Goal: Task Accomplishment & Management: Manage account settings

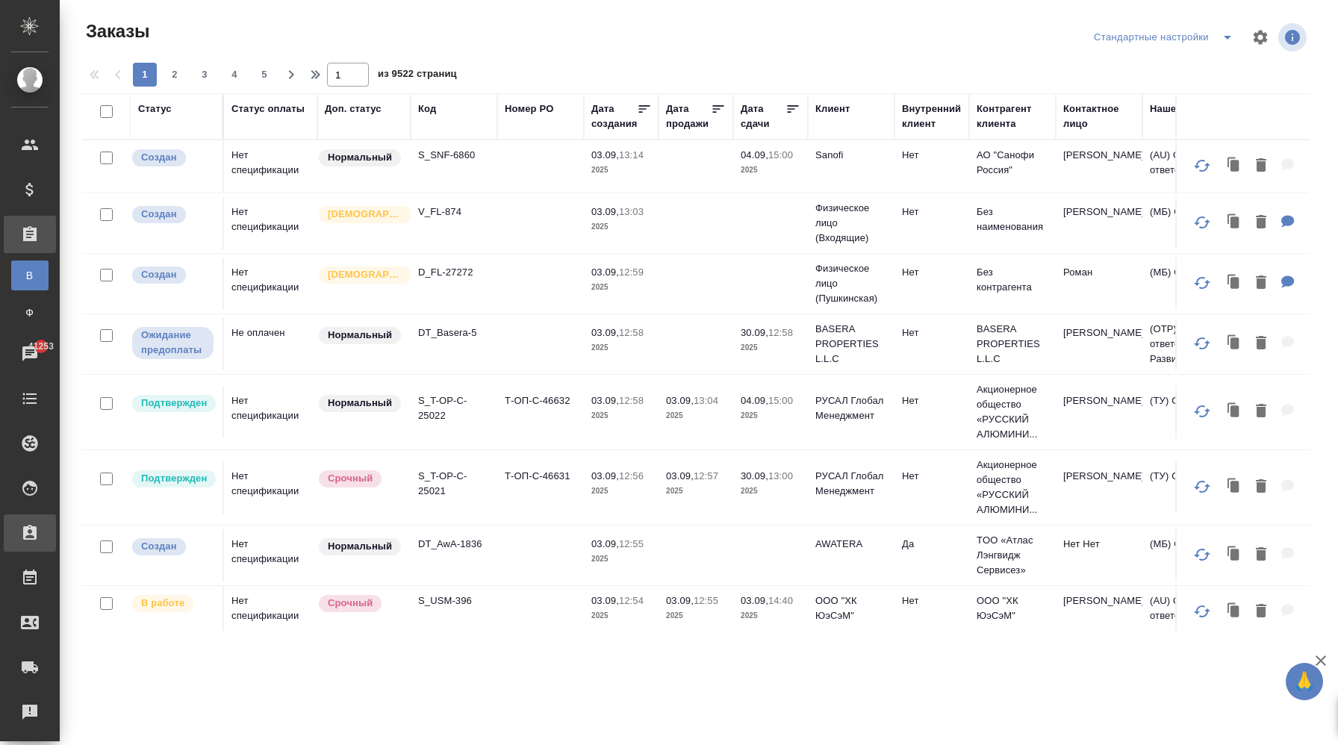
scroll to position [160, 0]
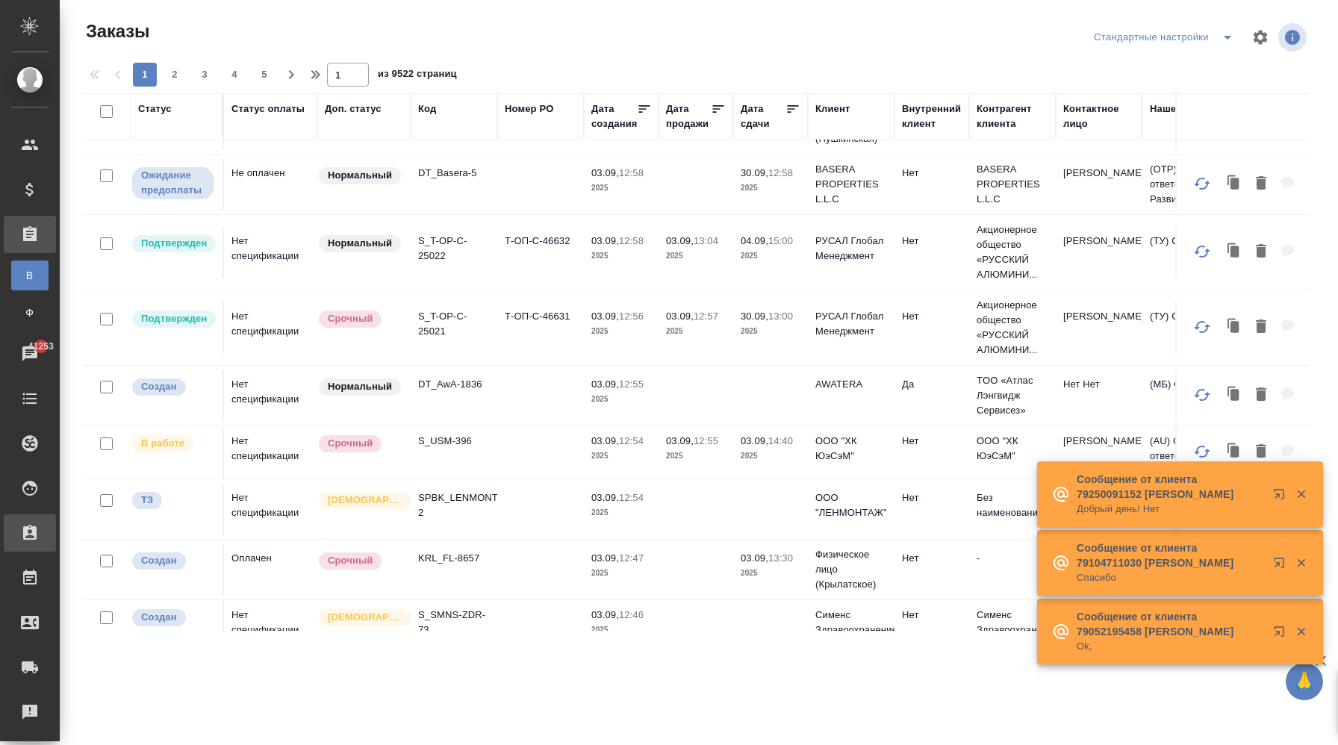
click at [31, 541] on icon at bounding box center [30, 533] width 18 height 18
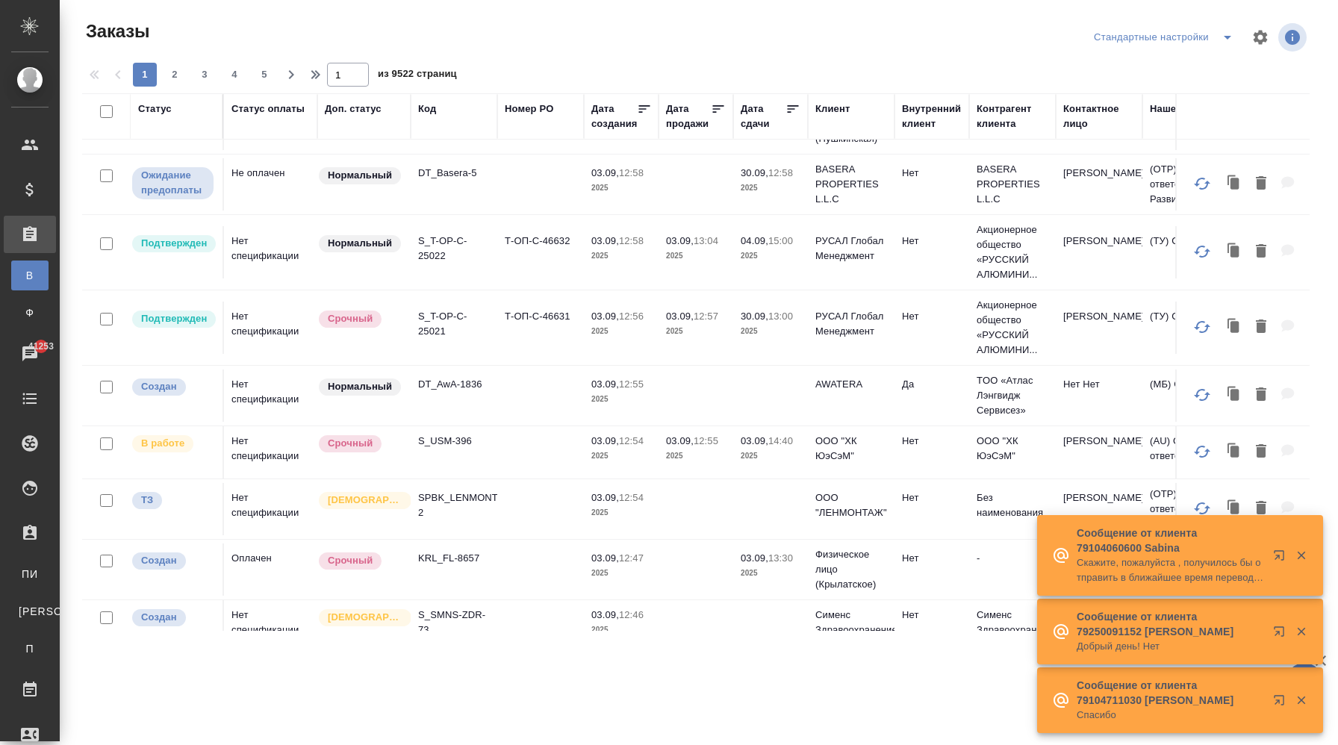
click at [28, 553] on ul "ПИ Подбор исполнителей К Все кандидаты П Все подборы" at bounding box center [30, 608] width 60 height 112
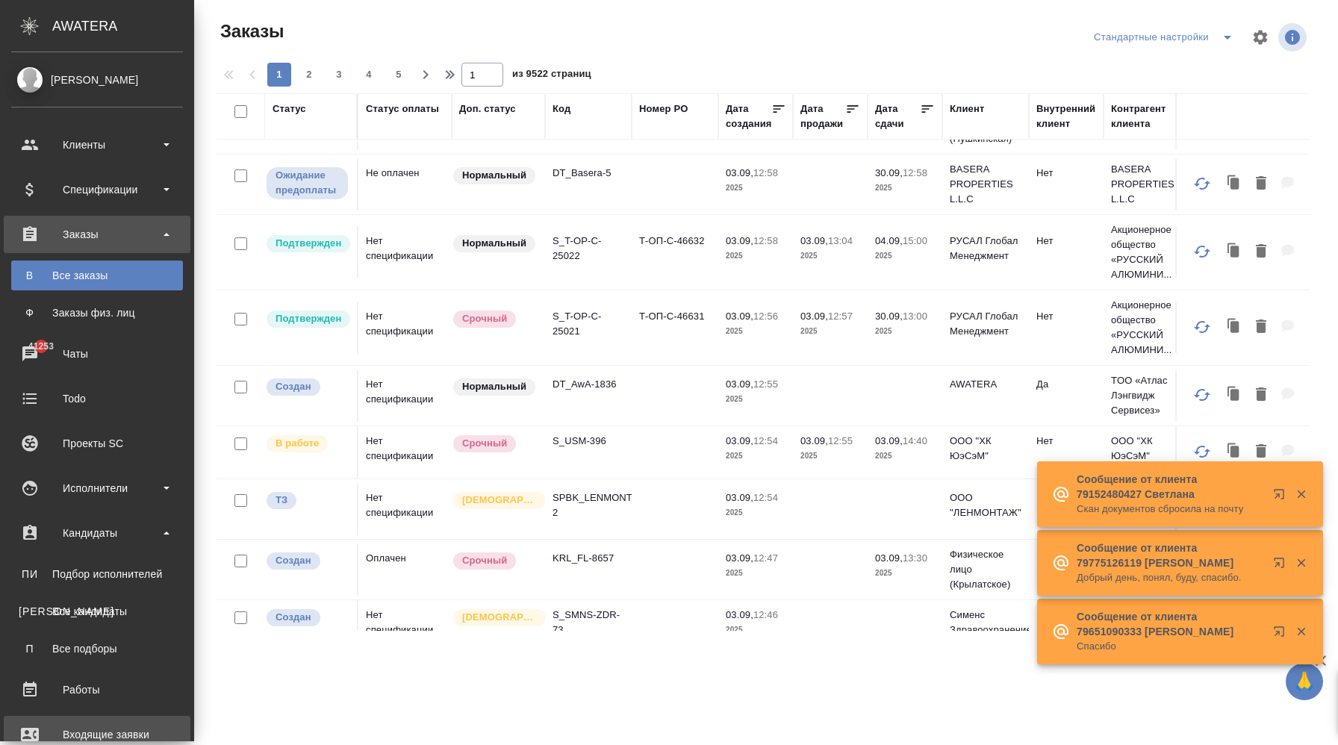
click at [95, 736] on div "Входящие заявки" at bounding box center [97, 735] width 172 height 22
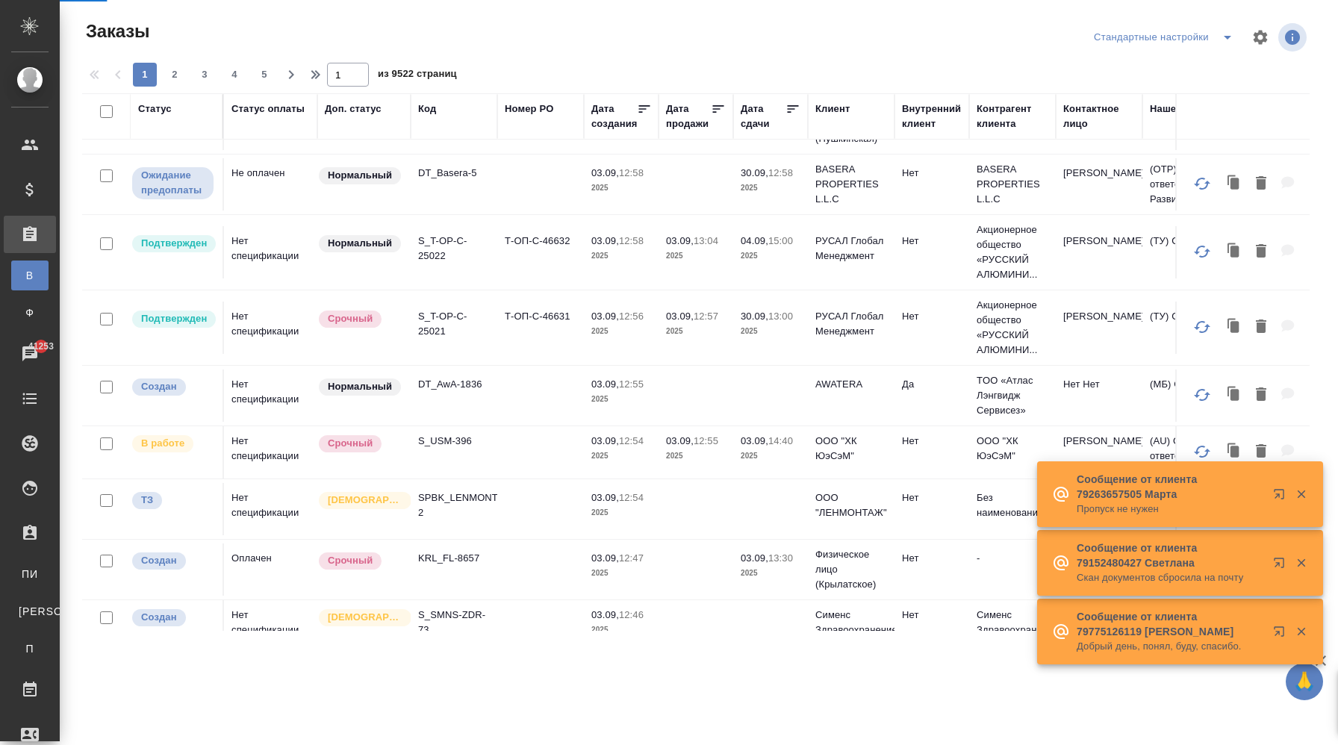
select select "RU"
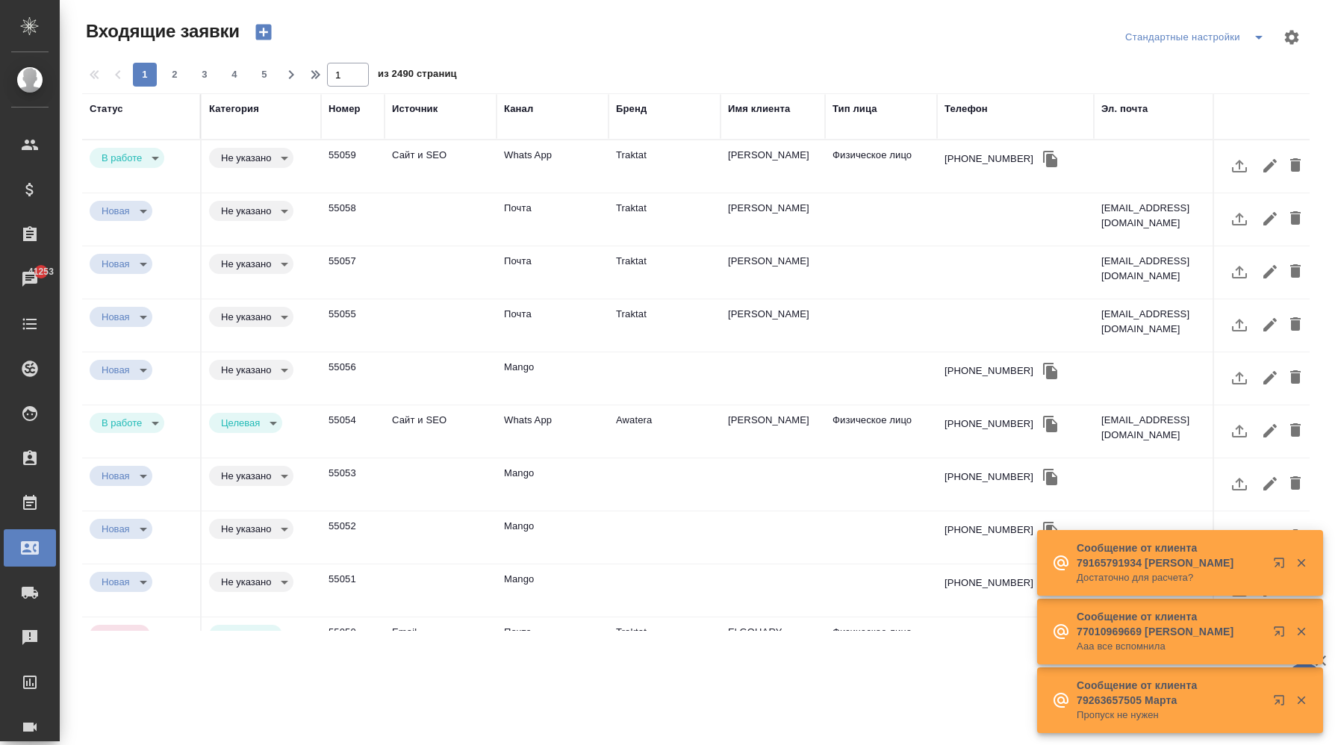
click at [455, 170] on td "Сайт и SEO" at bounding box center [441, 166] width 112 height 52
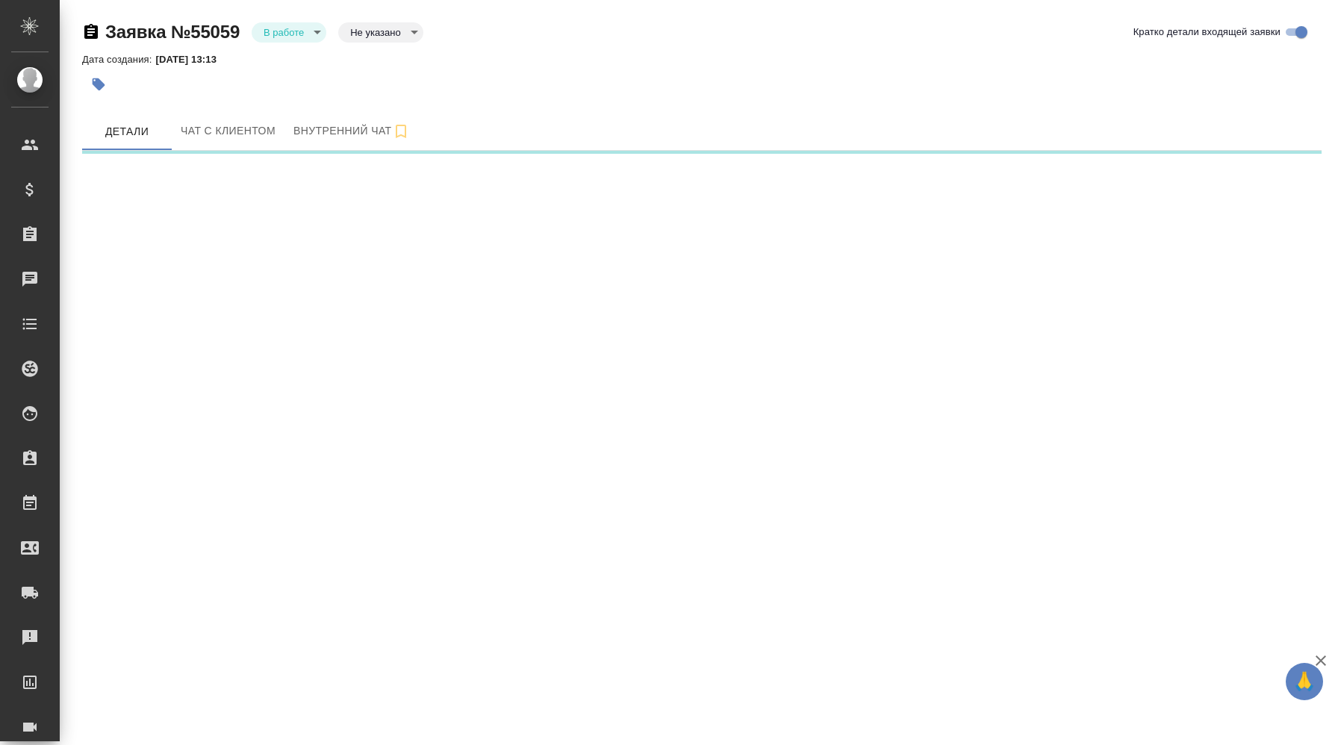
select select "RU"
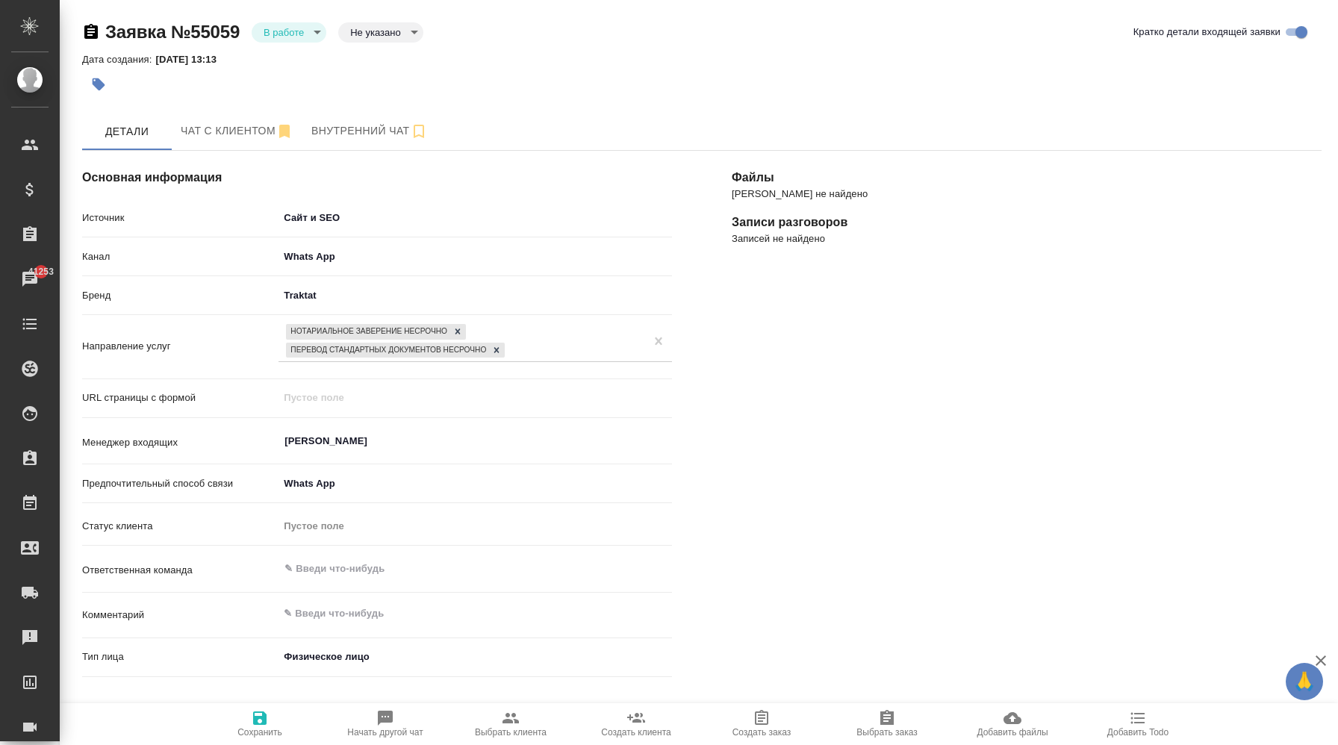
click at [308, 37] on body "🙏 .cls-1 fill:#fff; AWATERA Корэн [PERSON_NAME] Спецификации Заказы 41253 Чаты …" at bounding box center [669, 372] width 1338 height 745
click at [421, 63] on div at bounding box center [669, 372] width 1338 height 745
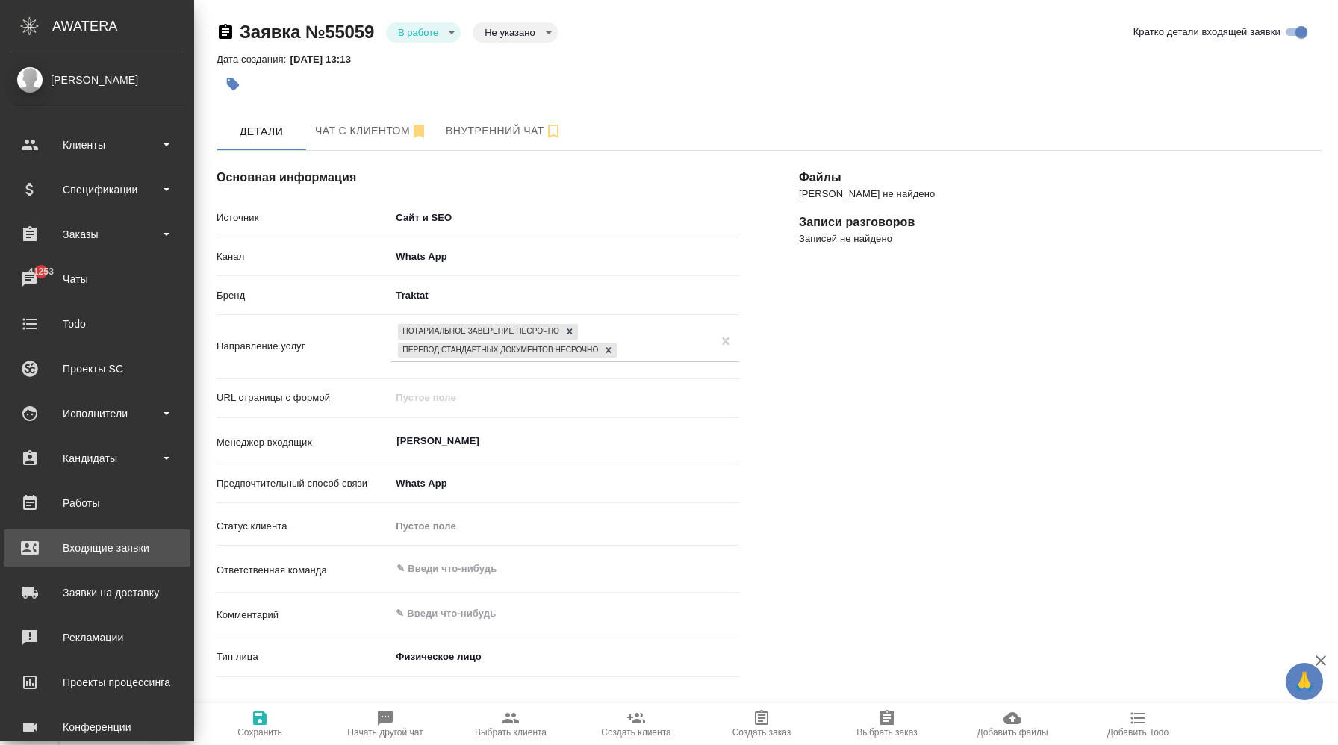
click at [131, 554] on div "Входящие заявки" at bounding box center [97, 548] width 172 height 22
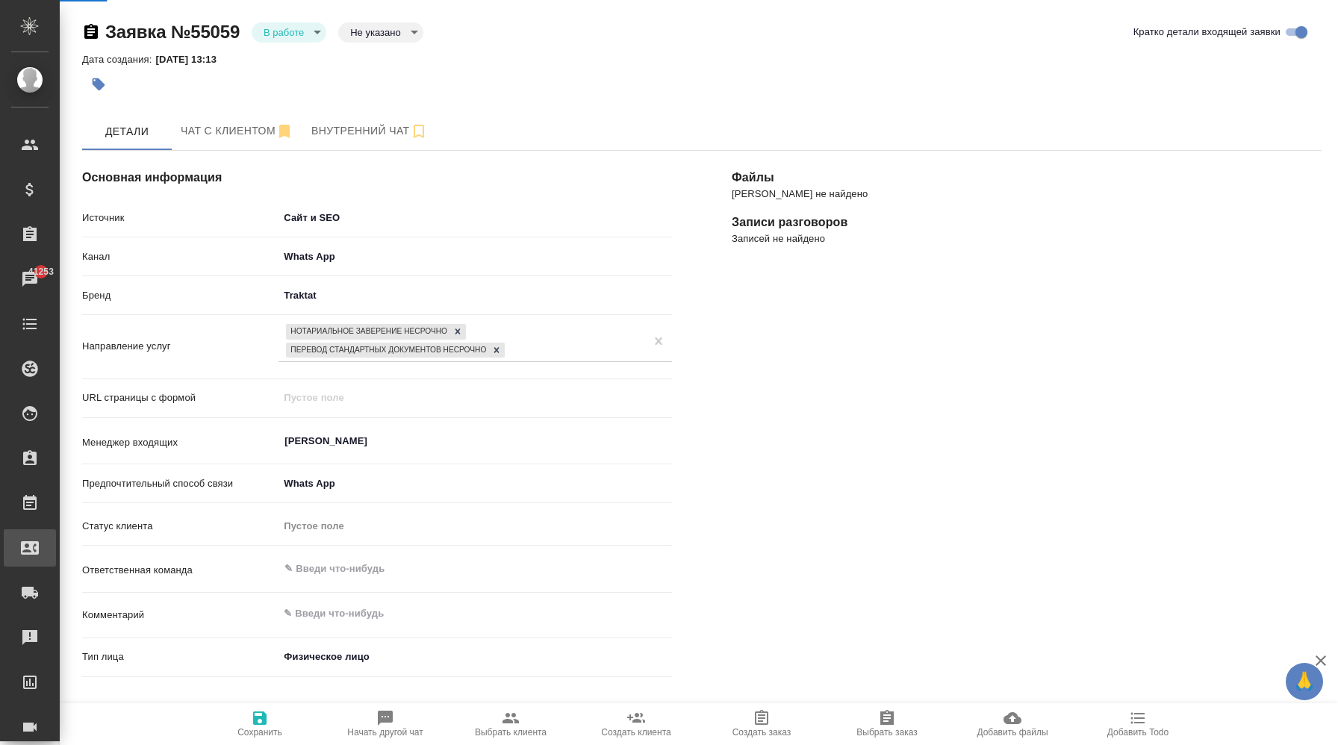
type textarea "x"
select select "RU"
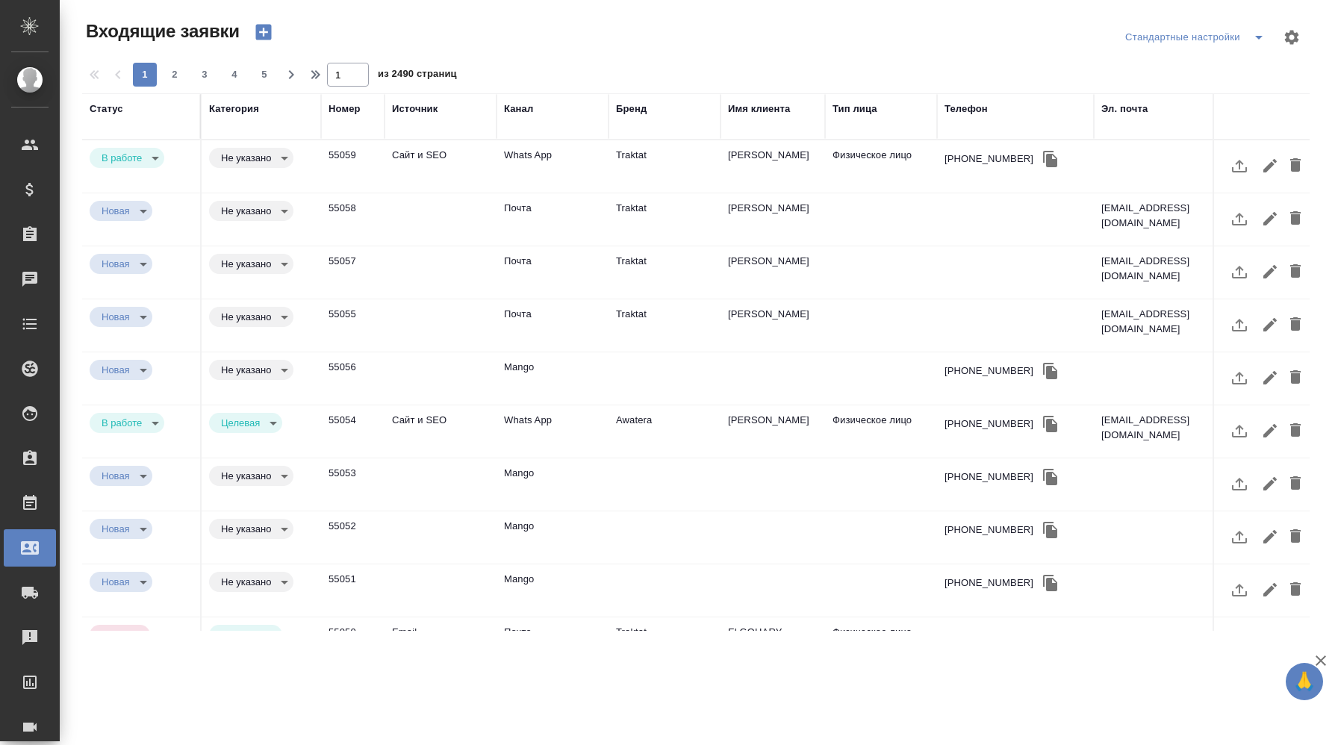
scroll to position [592, 0]
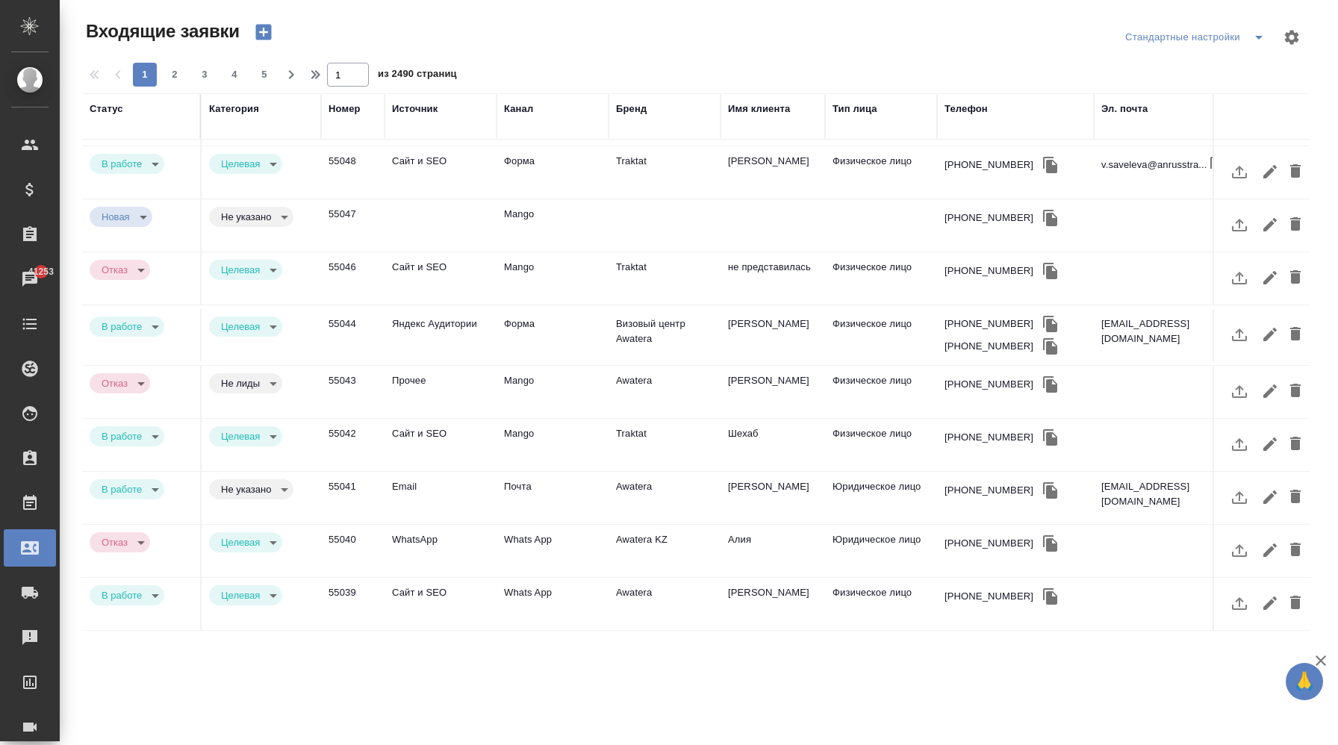
click at [424, 544] on td "WhatsApp" at bounding box center [441, 551] width 112 height 52
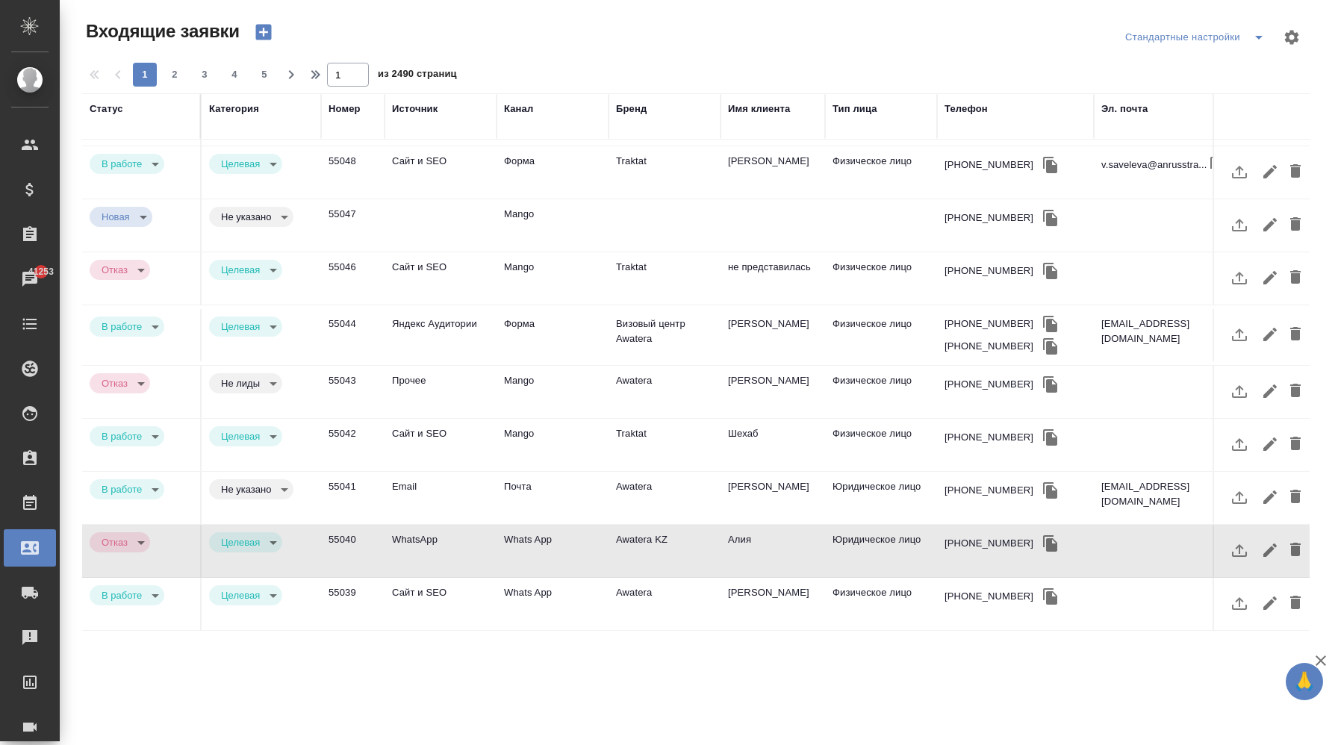
click at [427, 488] on td "Email" at bounding box center [441, 498] width 112 height 52
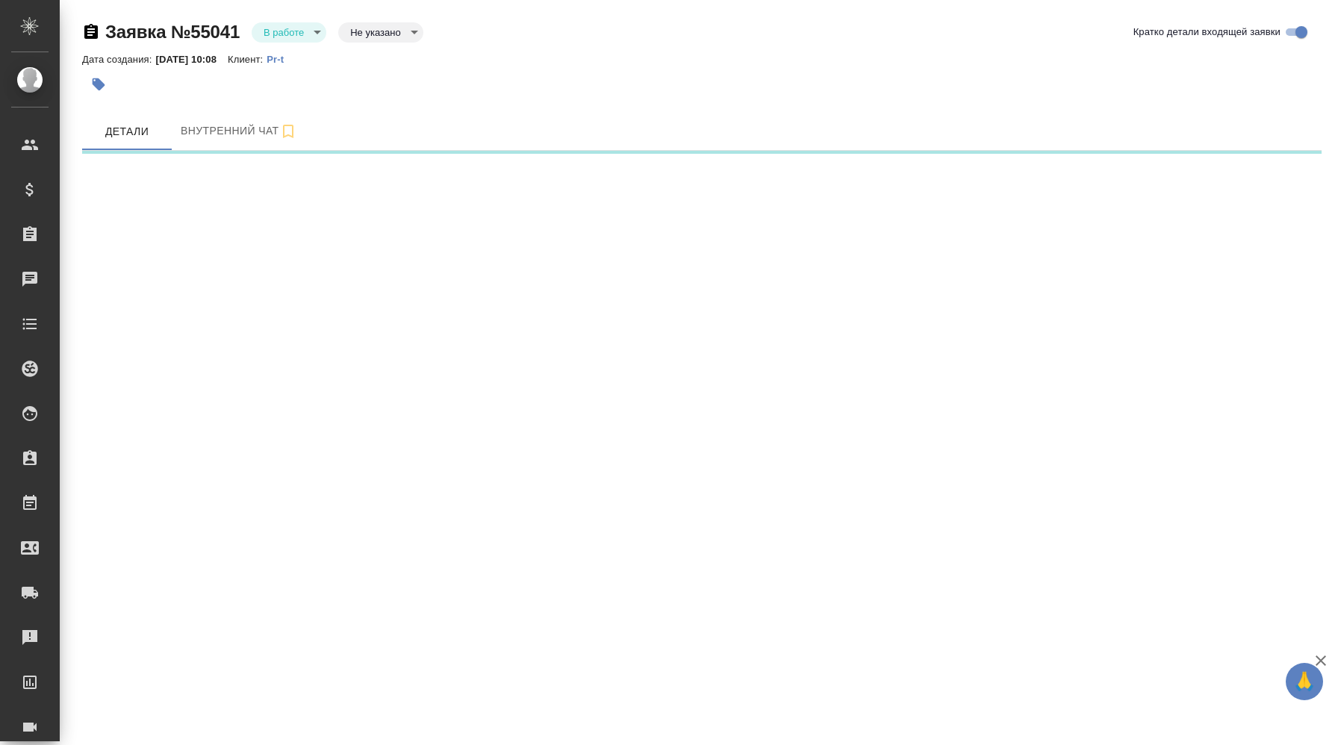
select select "RU"
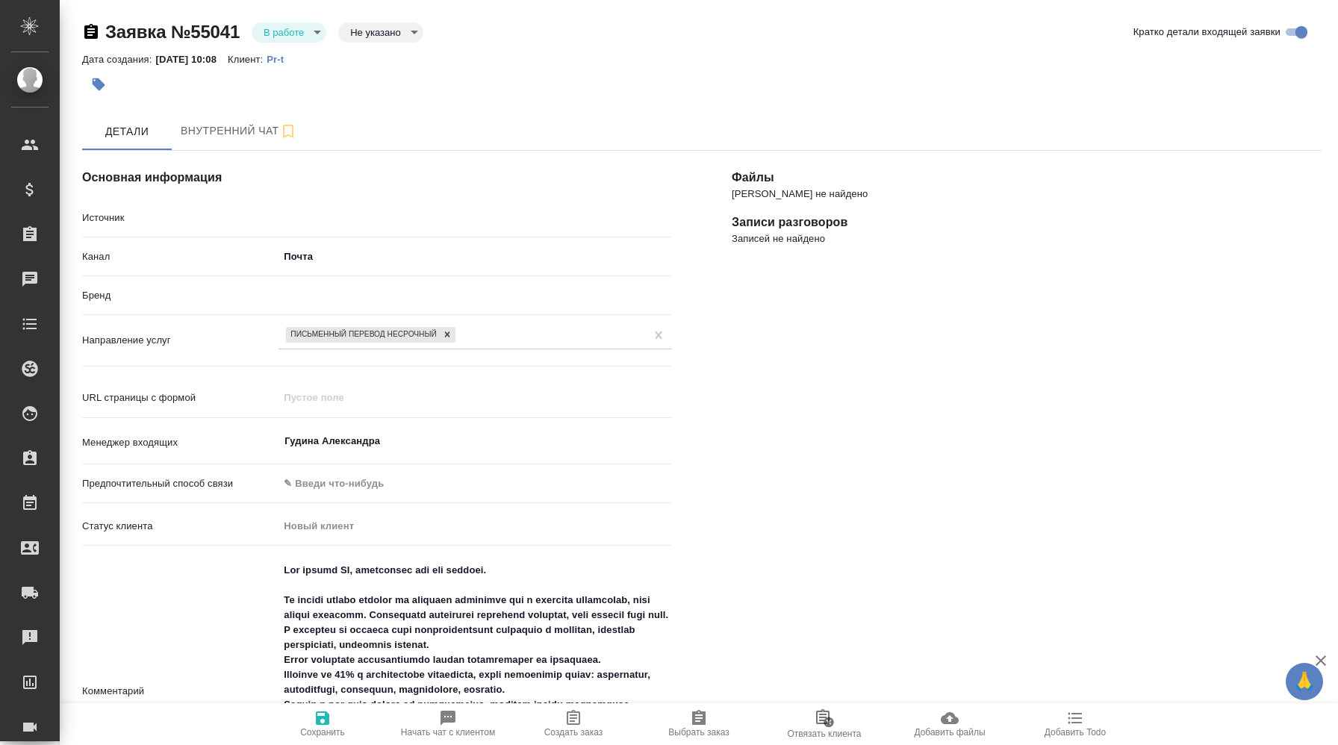
type textarea "x"
click at [289, 31] on body "🙏 .cls-1 fill:#fff; AWATERA Корэн Владислав Клиенты Спецификации Заказы Чаты To…" at bounding box center [669, 372] width 1338 height 745
click at [295, 61] on button "Отказ" at bounding box center [281, 57] width 35 height 16
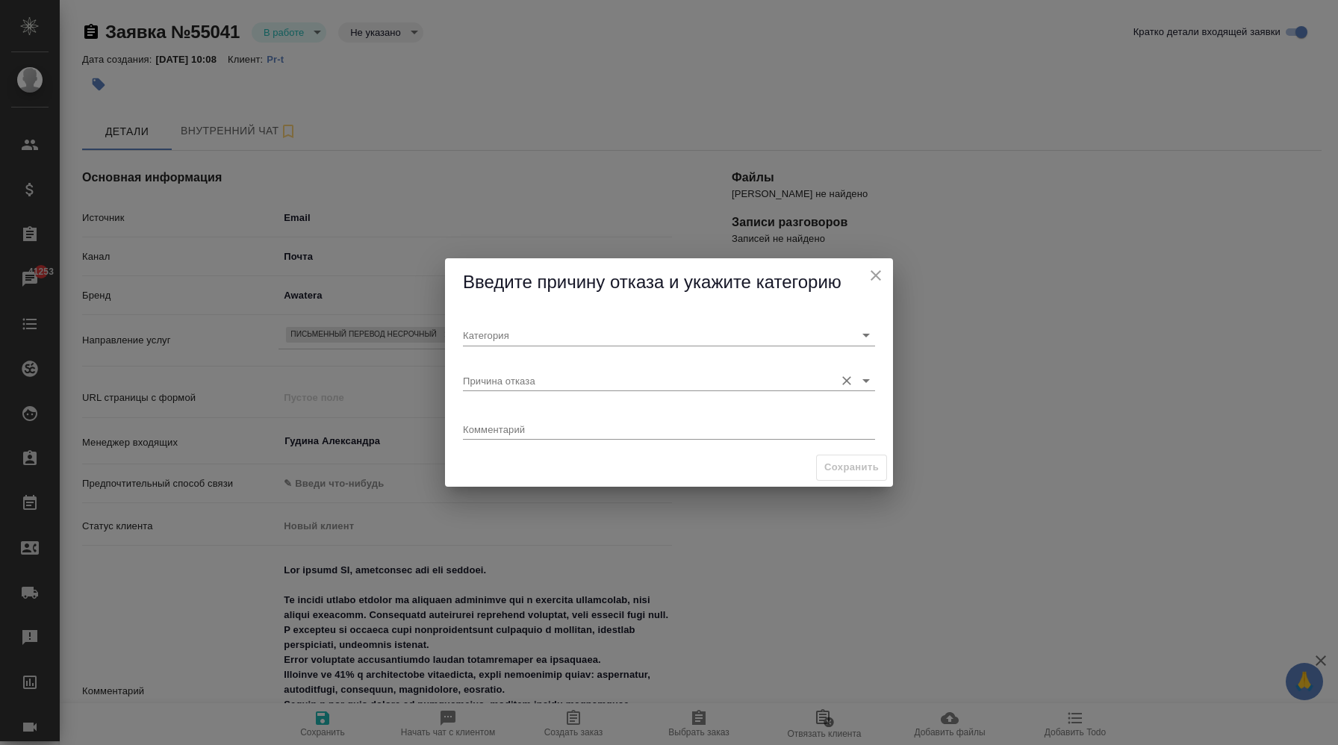
click at [766, 372] on input "Причина отказа" at bounding box center [645, 380] width 364 height 20
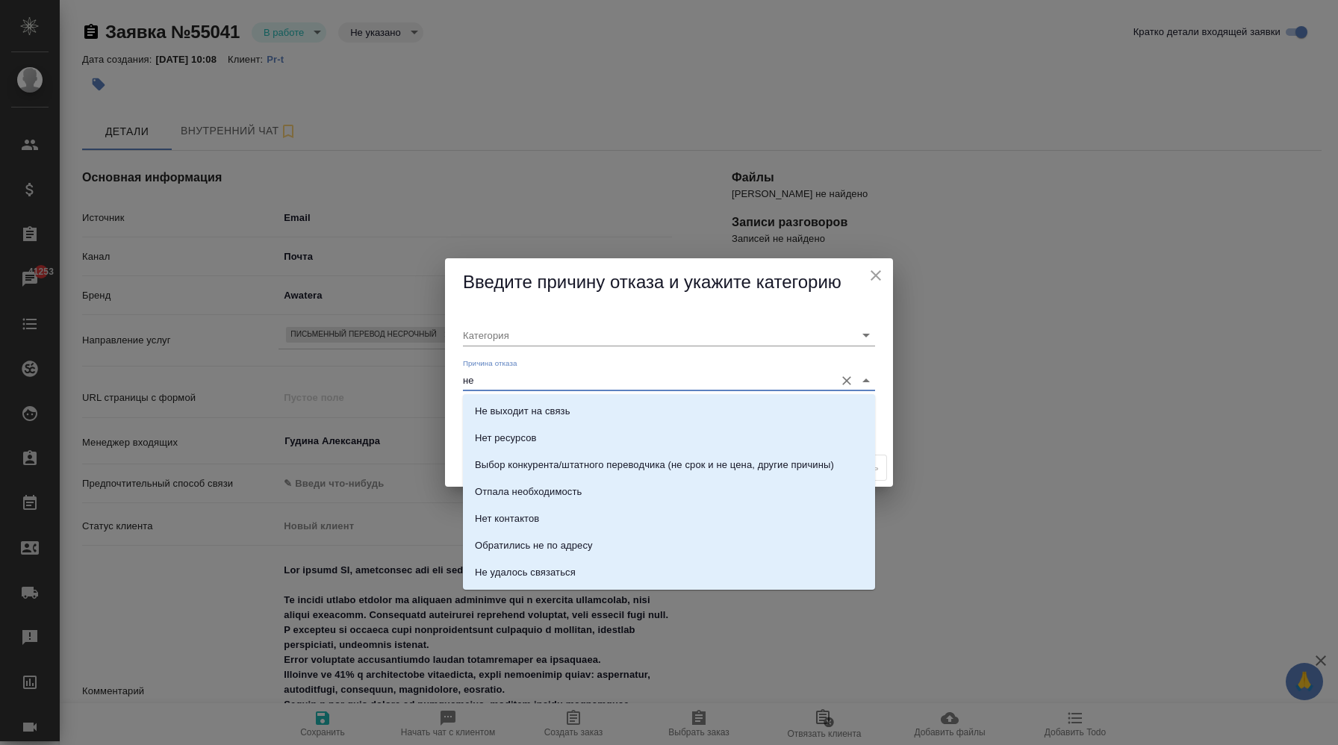
type input "н"
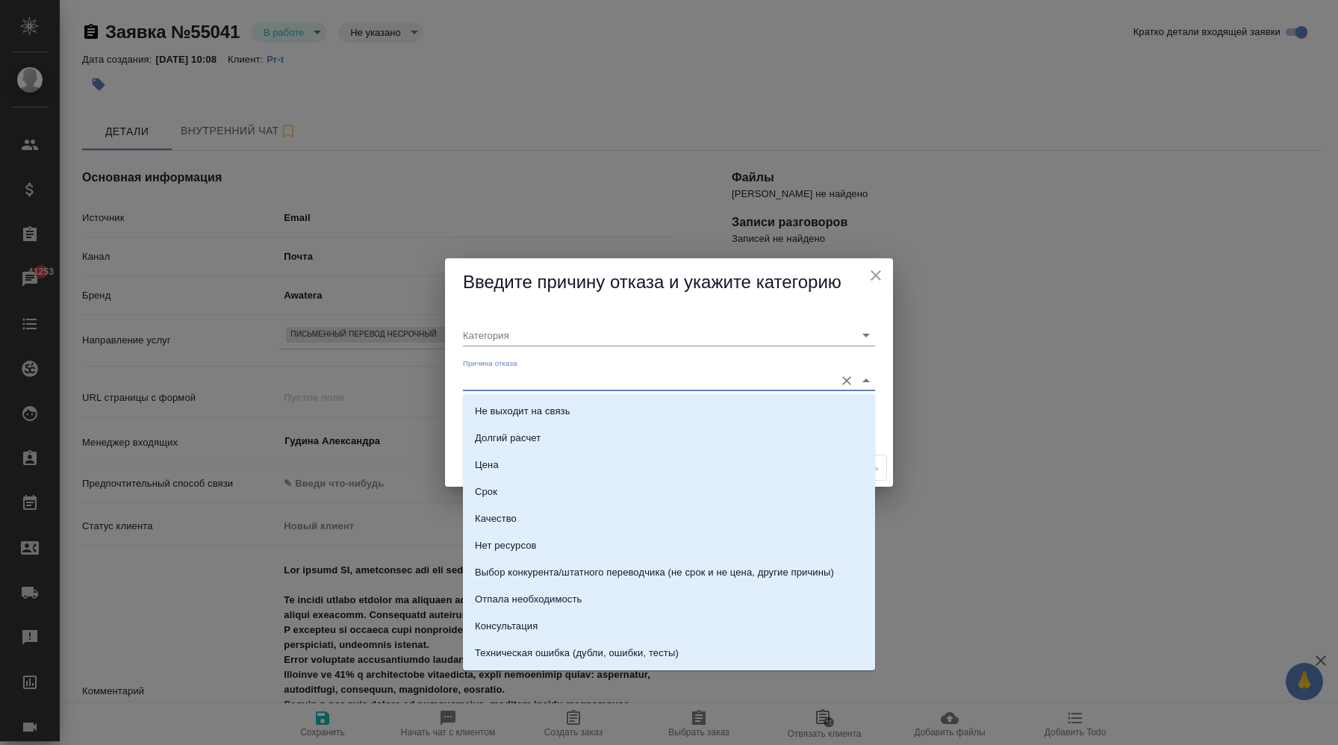
click at [809, 279] on span "Введите причину отказа и укажите категорию" at bounding box center [652, 282] width 379 height 20
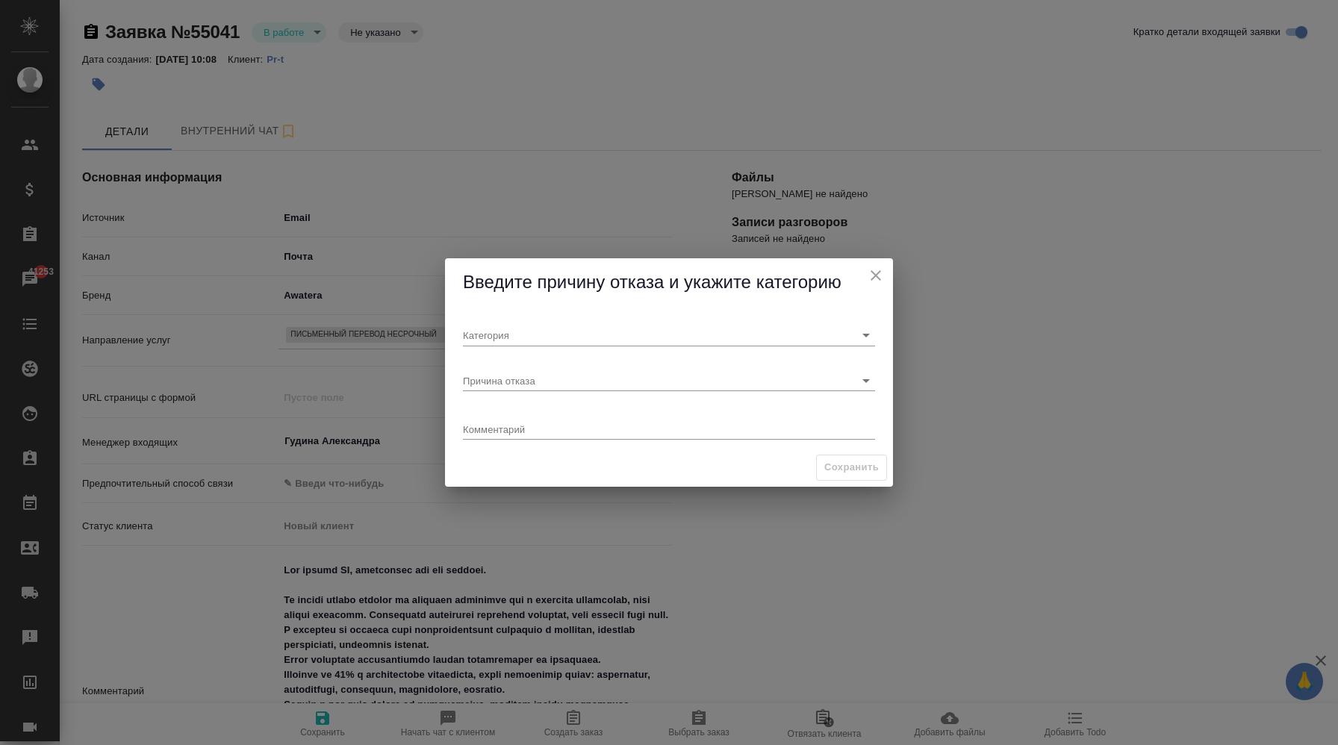
click at [870, 274] on icon "close" at bounding box center [876, 276] width 18 height 18
